Goal: Information Seeking & Learning: Understand process/instructions

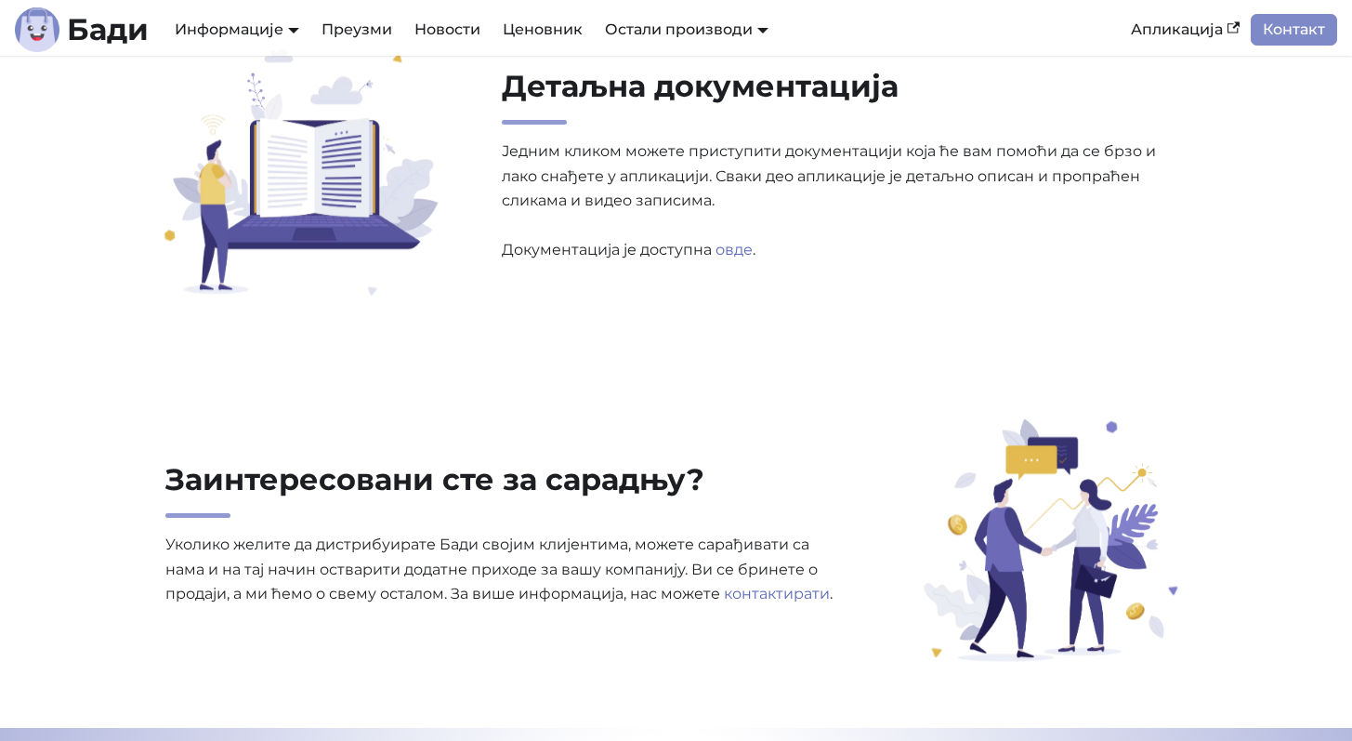
scroll to position [5898, 0]
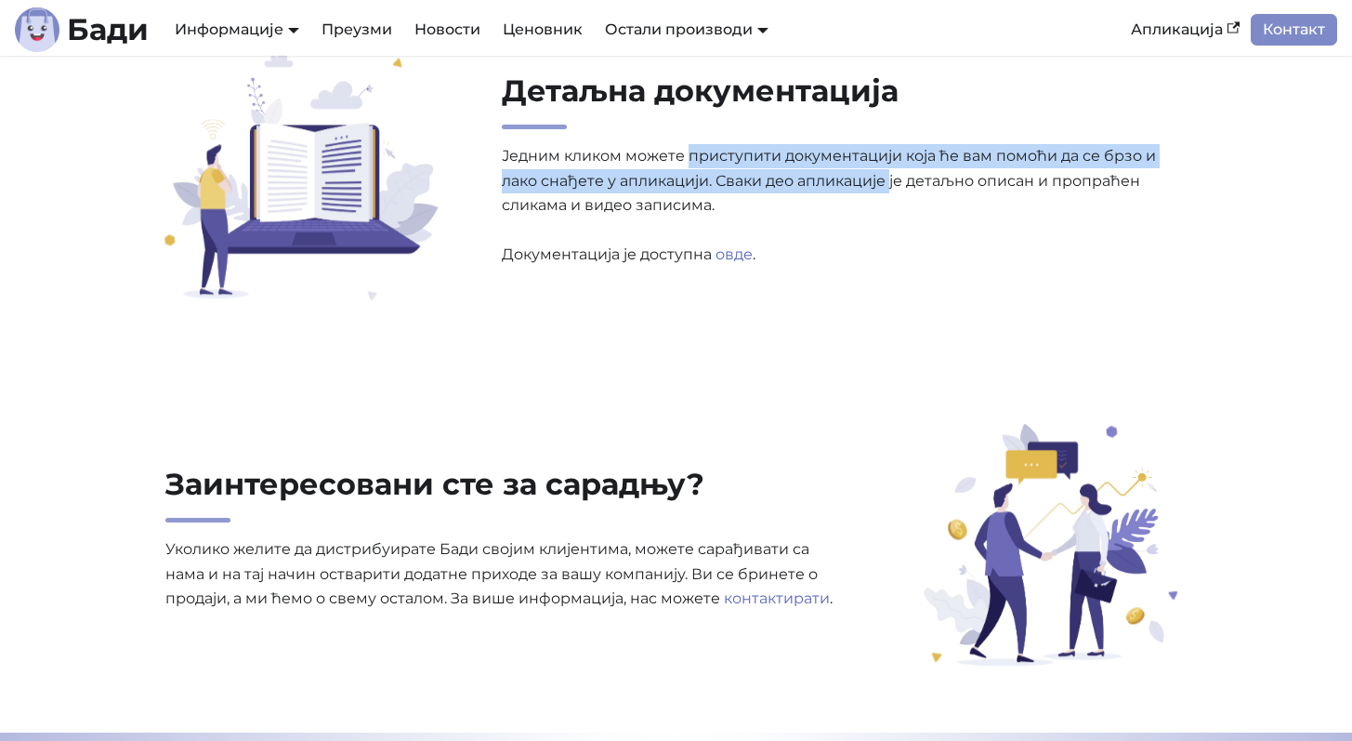
drag, startPoint x: 688, startPoint y: 160, endPoint x: 904, endPoint y: 169, distance: 215.8
click at [896, 170] on p "Једним кликом можете приступити документацији која ће вам помоћи да се брзо и л…" at bounding box center [845, 205] width 686 height 123
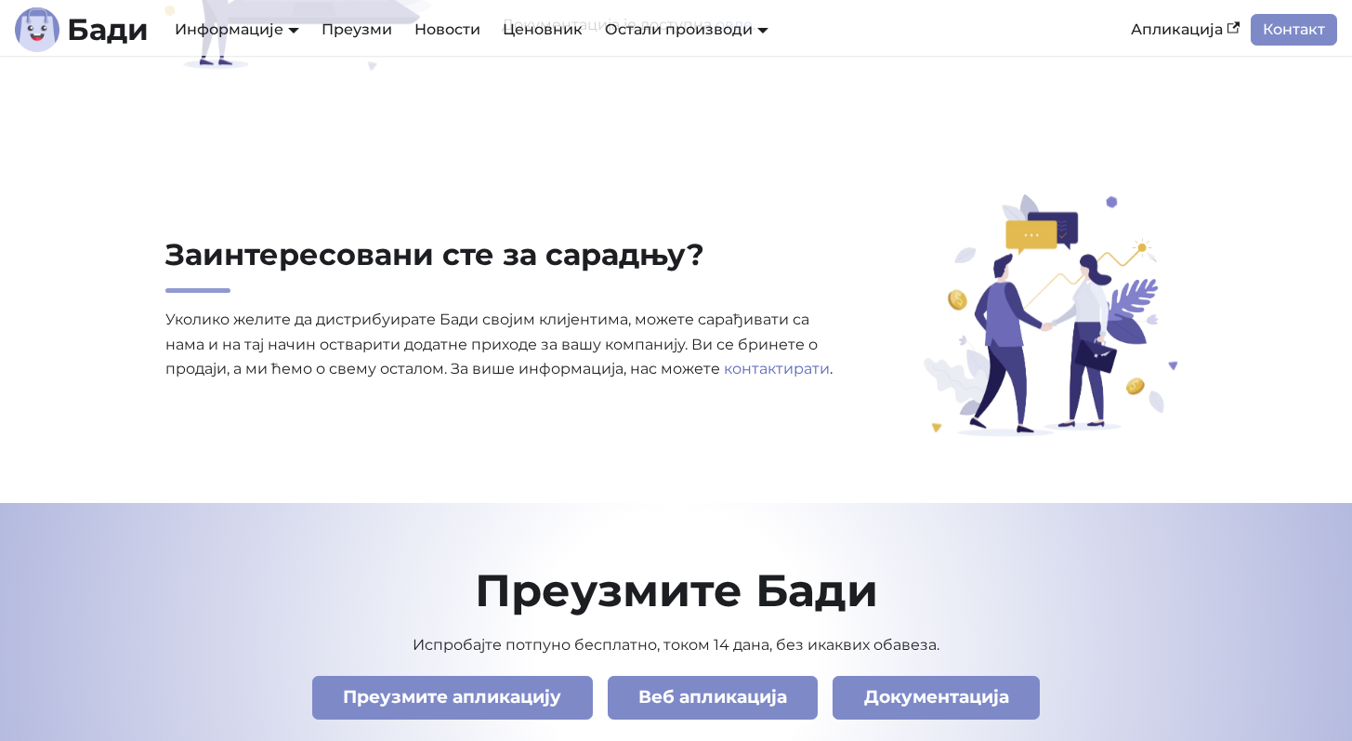
scroll to position [6165, 0]
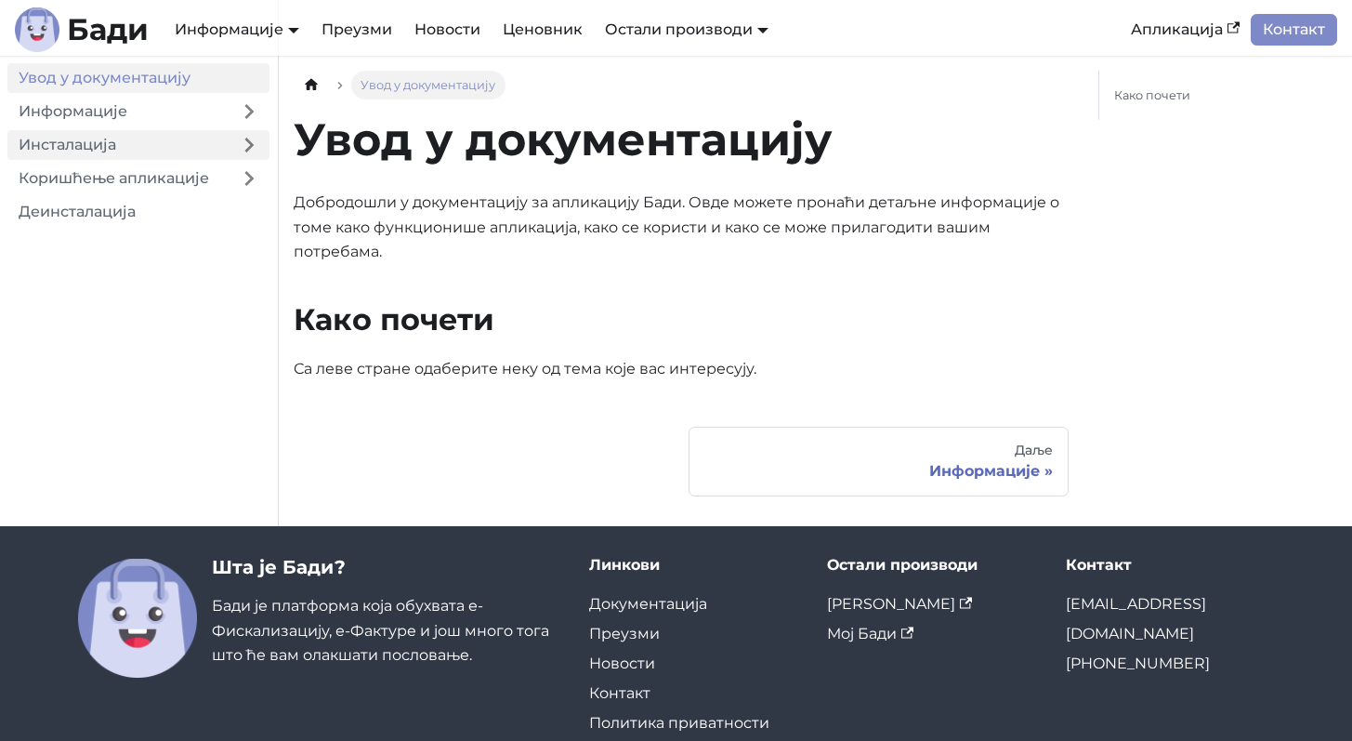
click at [176, 140] on link "Инсталација" at bounding box center [117, 145] width 221 height 30
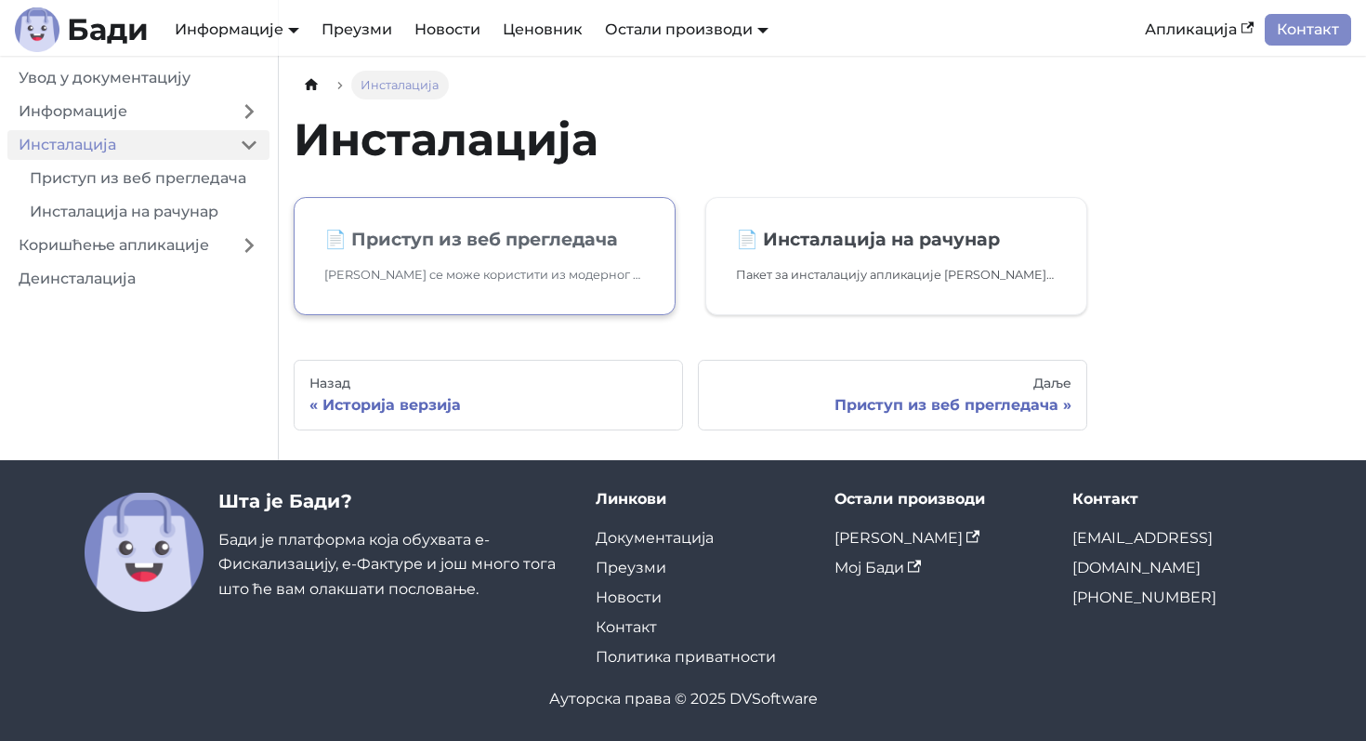
click at [462, 232] on h2 "📄️ Приступ из веб прегледача" at bounding box center [484, 239] width 321 height 22
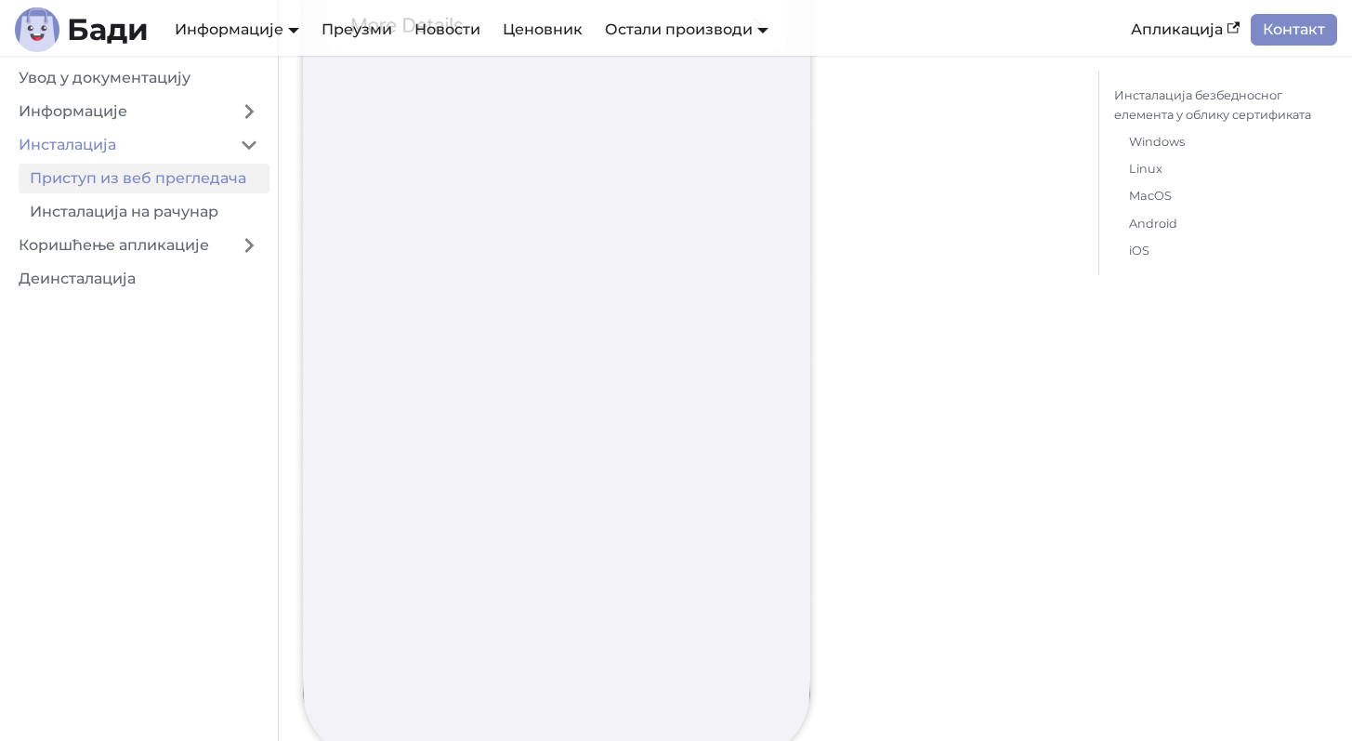
scroll to position [23208, 0]
